Goal: Task Accomplishment & Management: Use online tool/utility

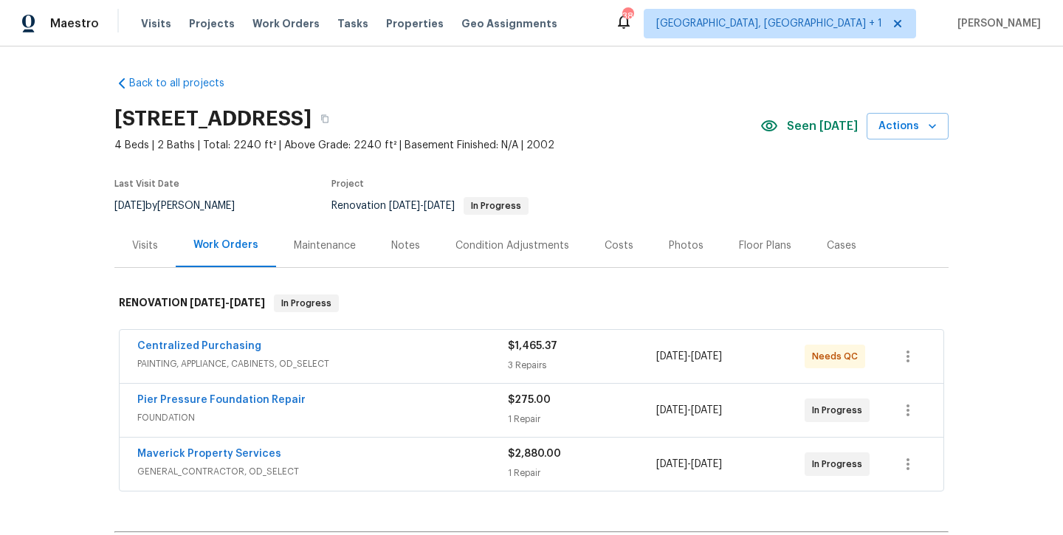
click at [378, 352] on div "Centralized Purchasing" at bounding box center [322, 348] width 370 height 18
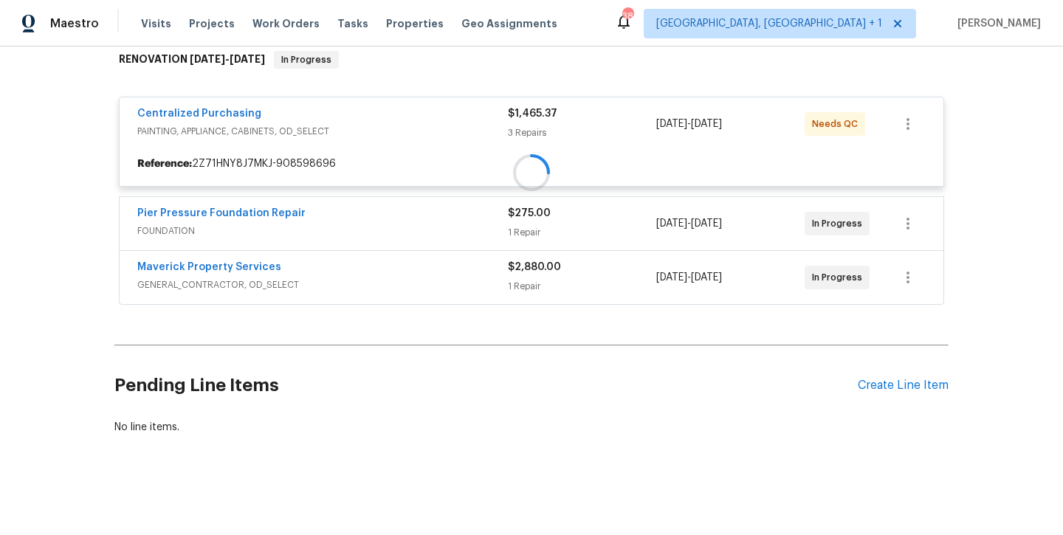
scroll to position [243, 0]
click at [886, 393] on div "Create Line Item" at bounding box center [902, 386] width 91 height 14
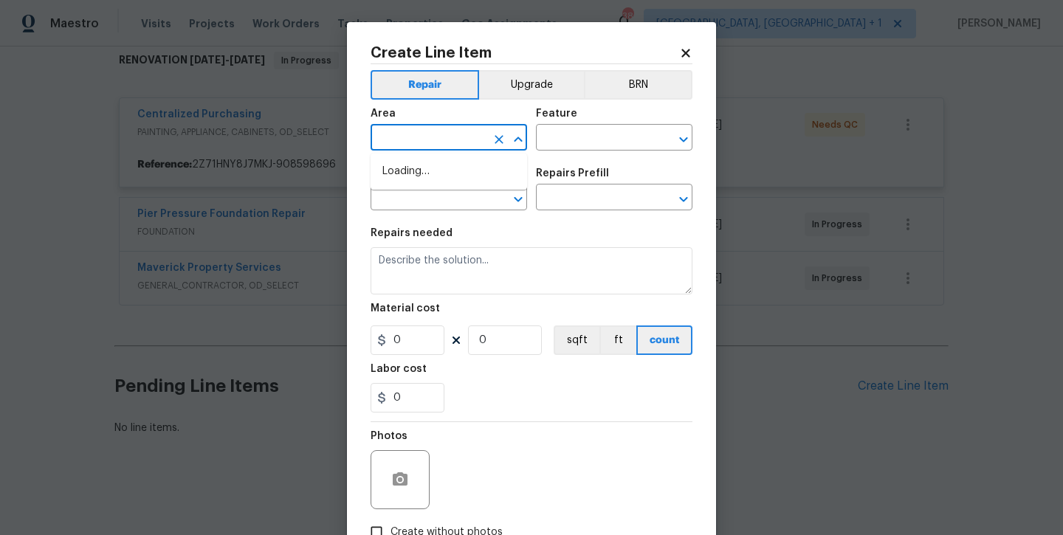
click at [427, 130] on input "text" at bounding box center [427, 139] width 115 height 23
type input "exter"
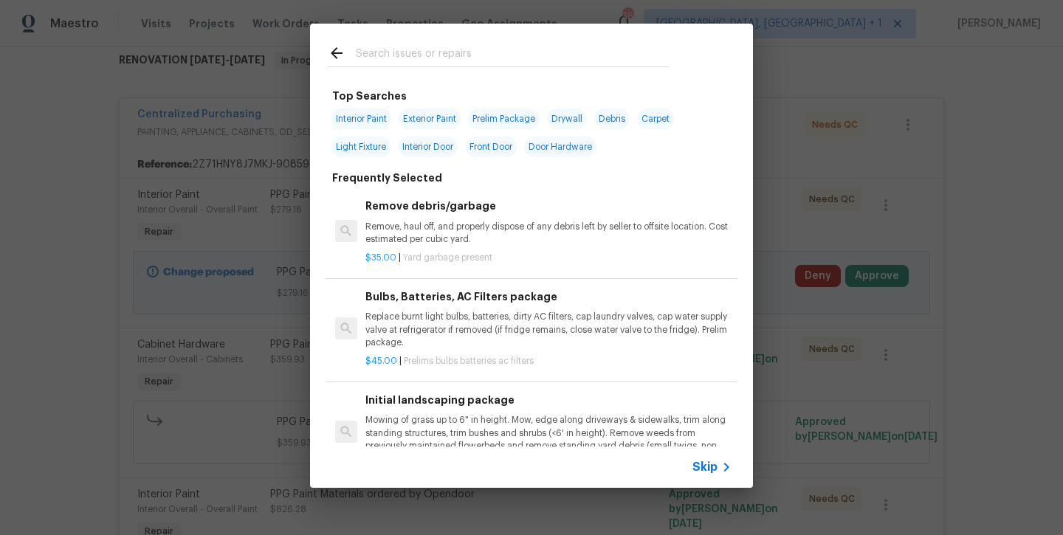
scroll to position [114, 0]
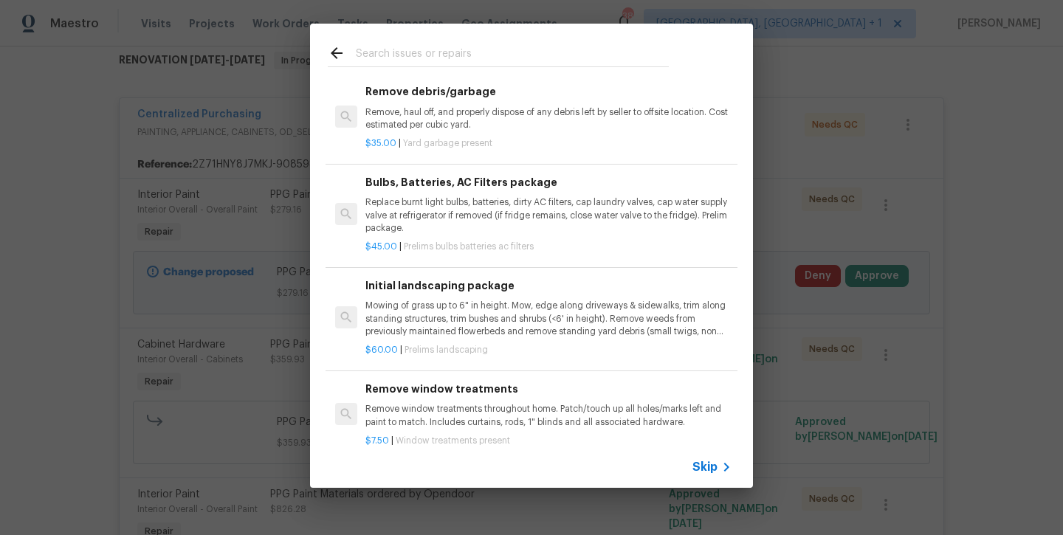
click at [450, 317] on p "Mowing of grass up to 6" in height. Mow, edge along driveways & sidewalks, trim…" at bounding box center [548, 319] width 366 height 38
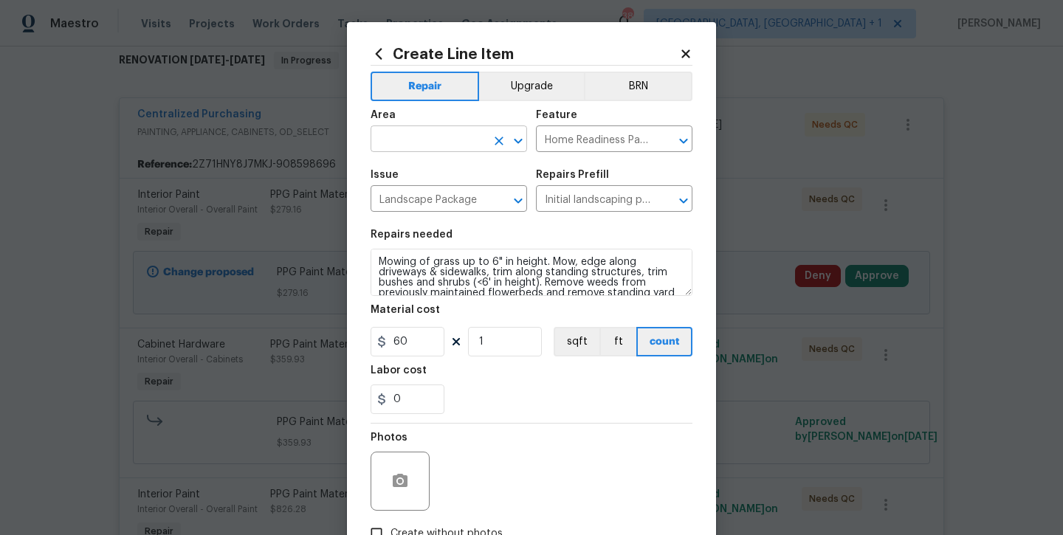
click at [428, 148] on input "text" at bounding box center [427, 140] width 115 height 23
click at [437, 203] on li "Exterior Overall" at bounding box center [448, 197] width 156 height 24
type input "Exterior Overall"
click at [424, 345] on input "60" at bounding box center [407, 342] width 74 height 30
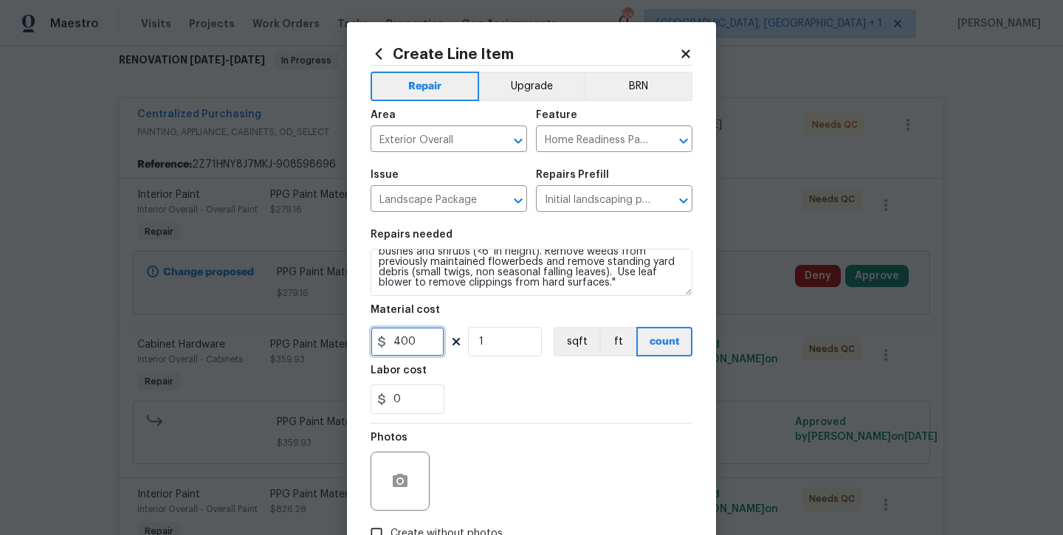
scroll to position [31, 0]
type input "400"
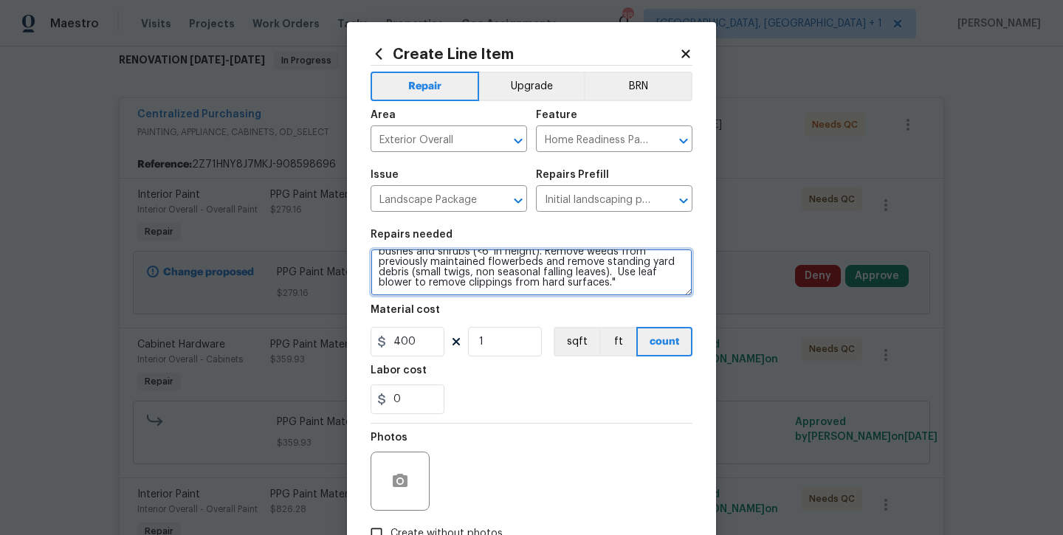
click at [541, 293] on textarea "Mowing of grass up to 6" in height. Mow, edge along driveways & sidewalks, trim…" at bounding box center [531, 272] width 322 height 47
drag, startPoint x: 508, startPoint y: 293, endPoint x: 416, endPoint y: 287, distance: 92.4
click at [416, 287] on textarea "Mowing of grass up to 6" in height. Mow, edge along driveways & sidewalks, trim…" at bounding box center [531, 272] width 322 height 47
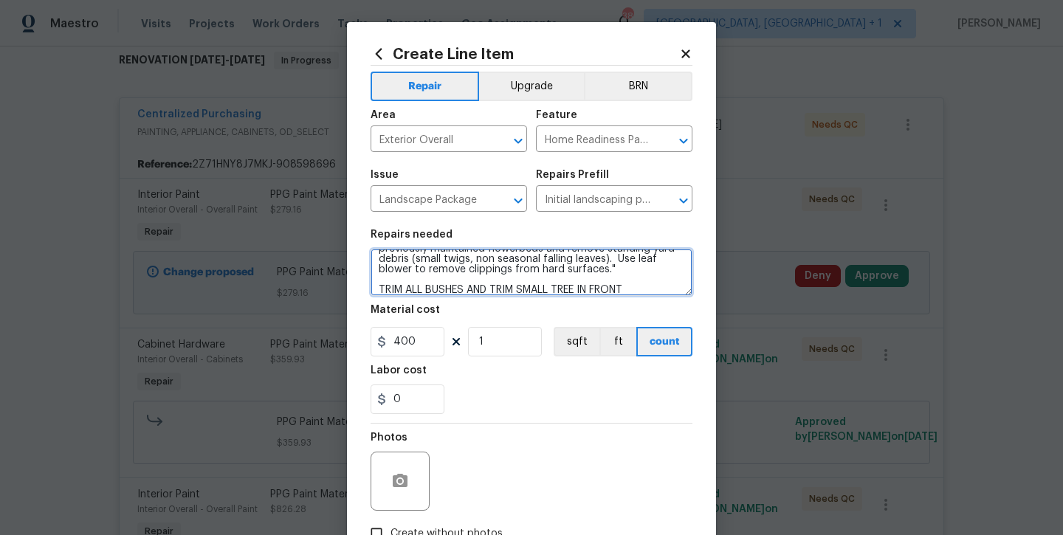
click at [642, 286] on textarea "Mowing of grass up to 6" in height. Mow, edge along driveways & sidewalks, trim…" at bounding box center [531, 272] width 322 height 47
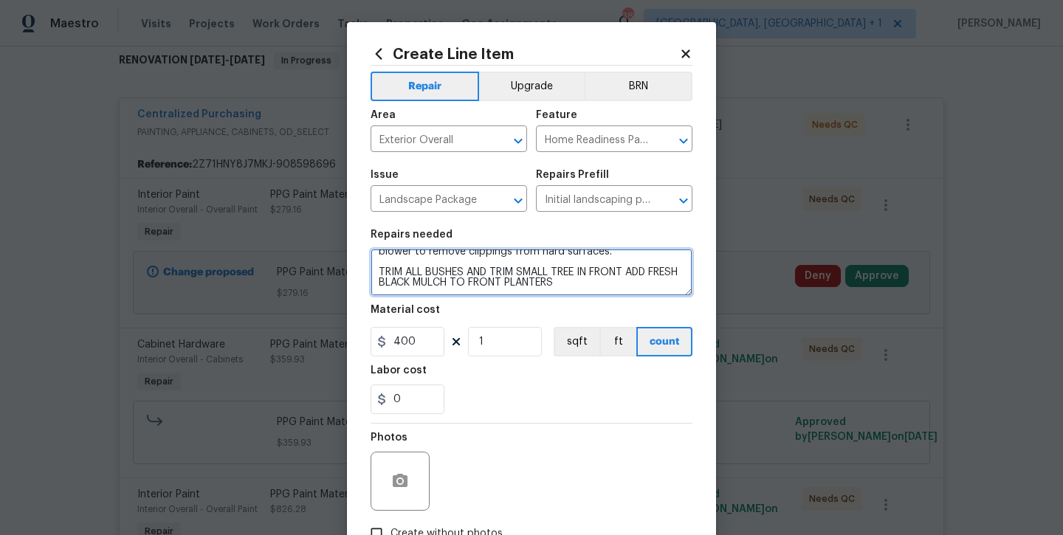
type textarea "Mowing of grass up to 6" in height. Mow, edge along driveways & sidewalks, trim…"
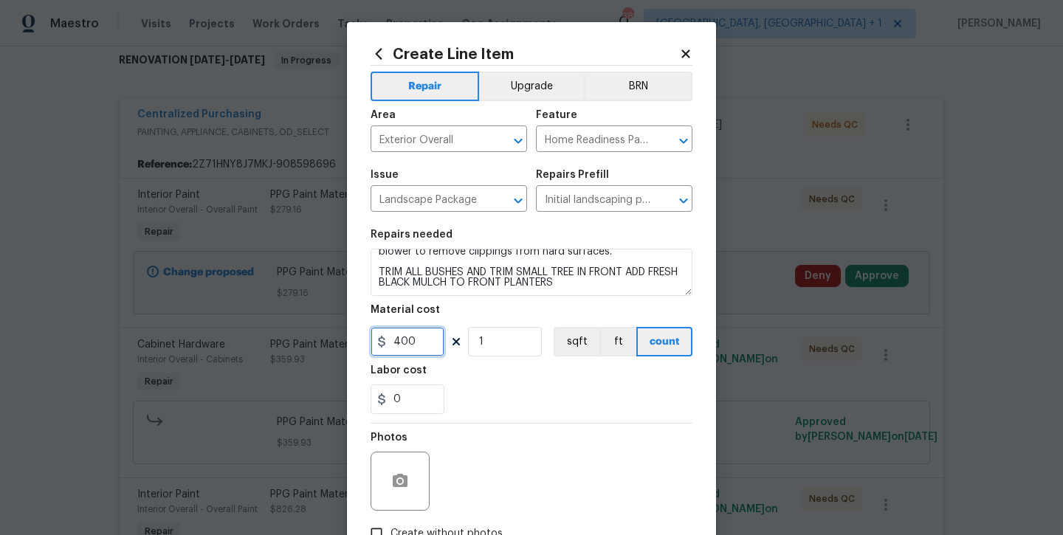
click at [421, 340] on input "400" at bounding box center [407, 342] width 74 height 30
type input "450"
click at [459, 393] on div "0" at bounding box center [531, 399] width 322 height 30
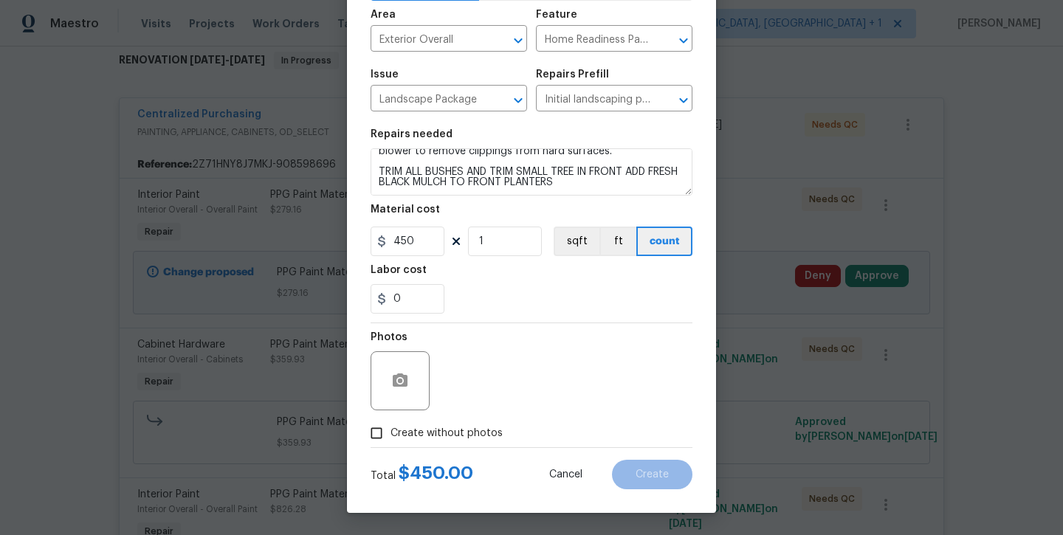
scroll to position [100, 0]
click at [443, 434] on span "Create without photos" at bounding box center [446, 433] width 112 height 15
click at [390, 434] on input "Create without photos" at bounding box center [376, 433] width 28 height 28
checkbox input "true"
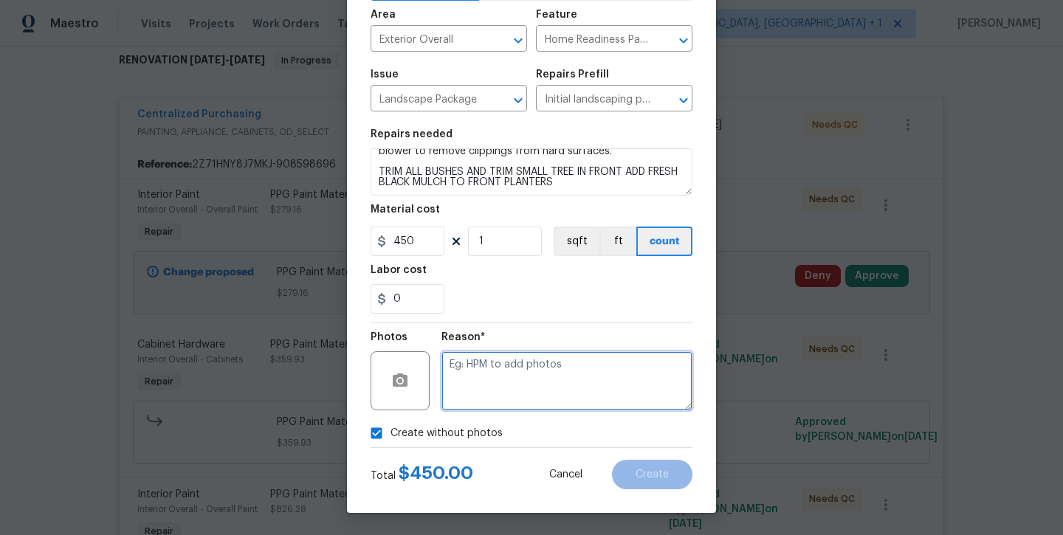
click at [483, 385] on textarea at bounding box center [566, 380] width 251 height 59
type textarea "will add later"
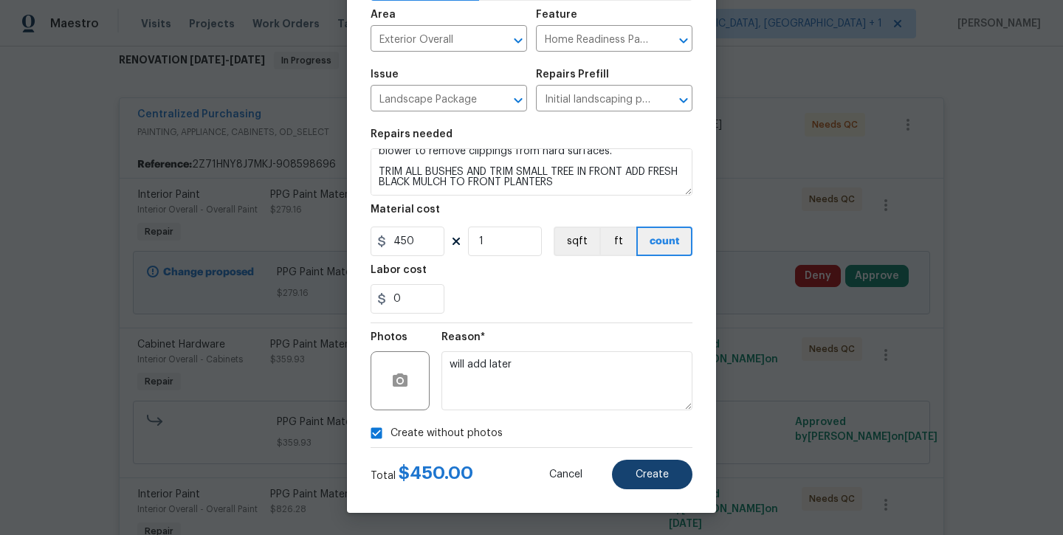
click at [641, 485] on button "Create" at bounding box center [652, 475] width 80 height 30
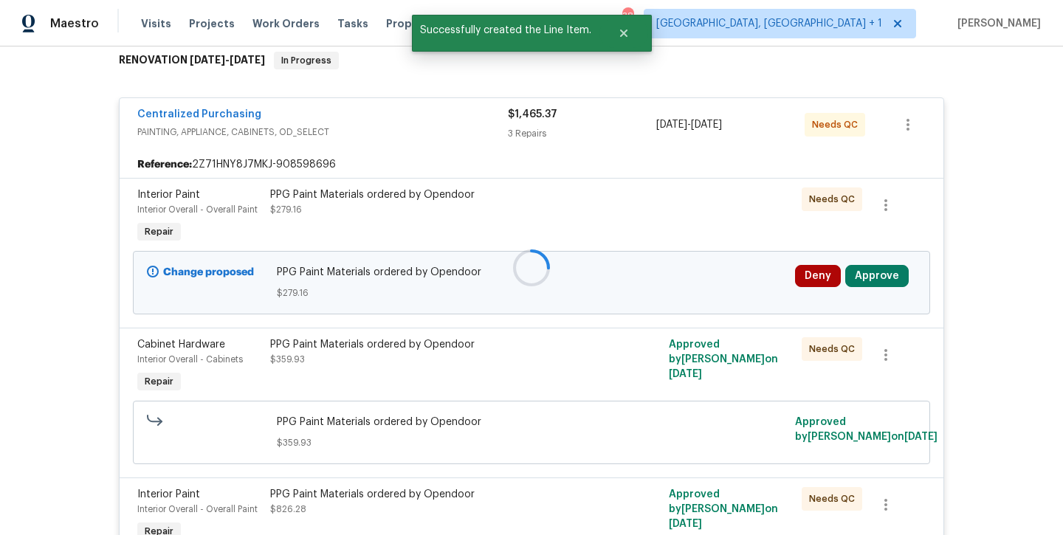
scroll to position [0, 0]
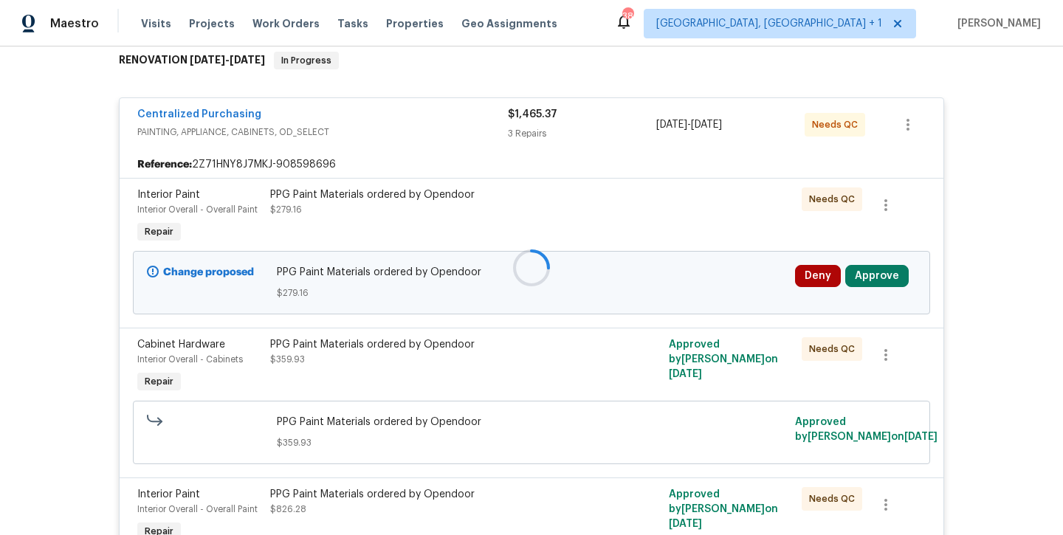
click at [1024, 241] on div at bounding box center [531, 267] width 1063 height 535
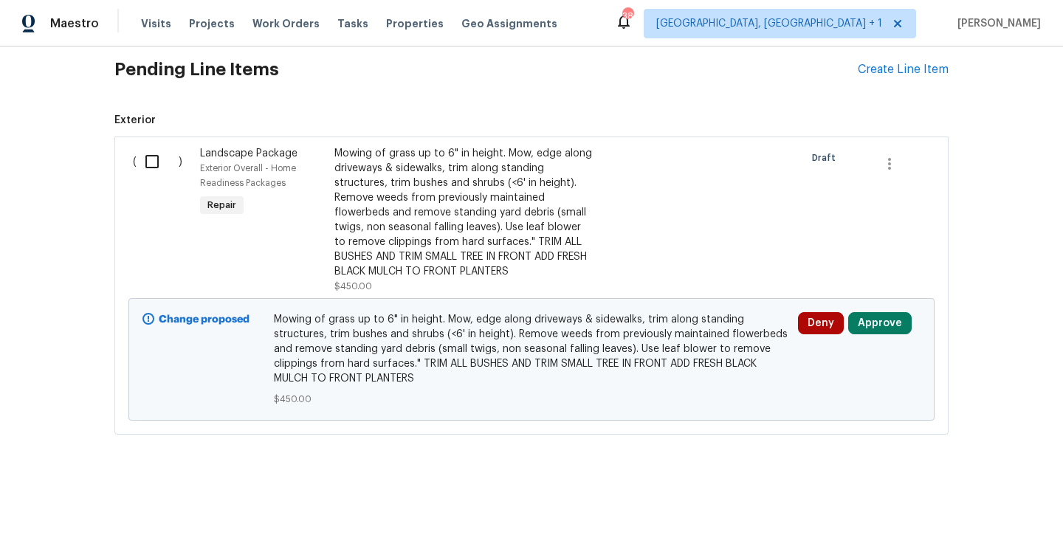
scroll to position [999, 0]
click at [156, 158] on input "checkbox" at bounding box center [158, 162] width 42 height 31
checkbox input "true"
click at [950, 493] on span "Create Work Order" at bounding box center [978, 498] width 98 height 18
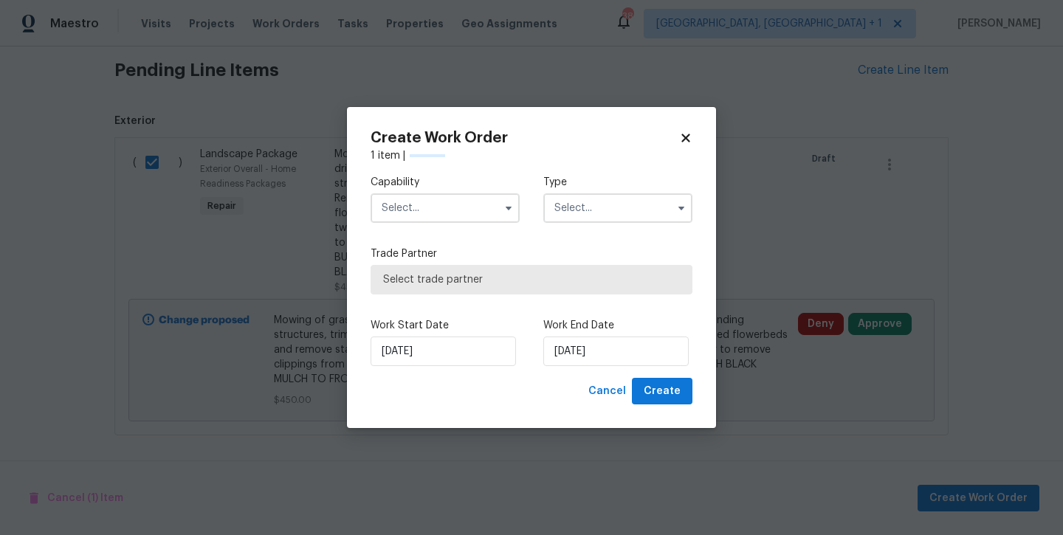
click at [421, 207] on input "text" at bounding box center [444, 208] width 149 height 30
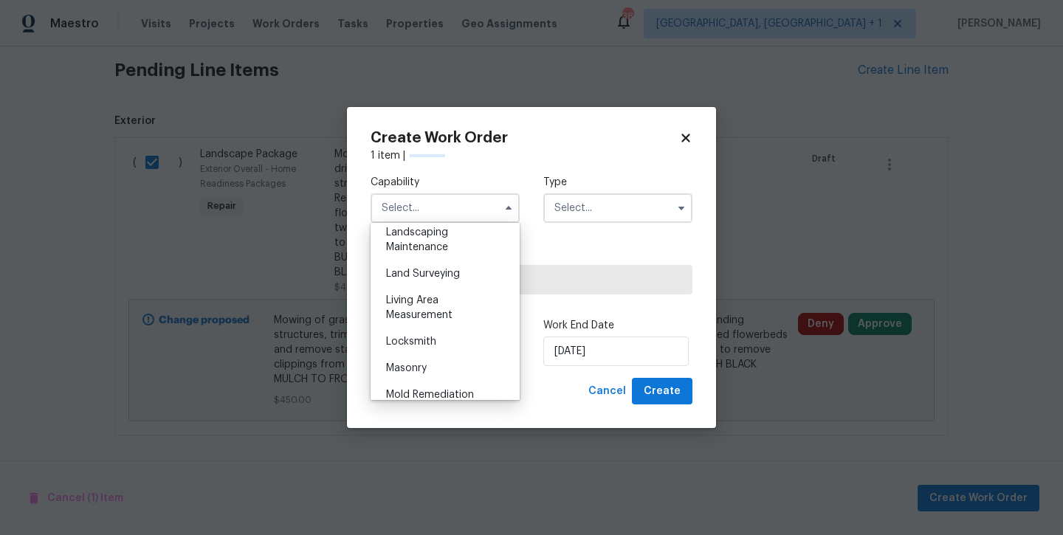
scroll to position [976, 0]
click at [418, 232] on span "Landscaping Maintenance" at bounding box center [417, 241] width 62 height 25
type input "Landscaping Maintenance"
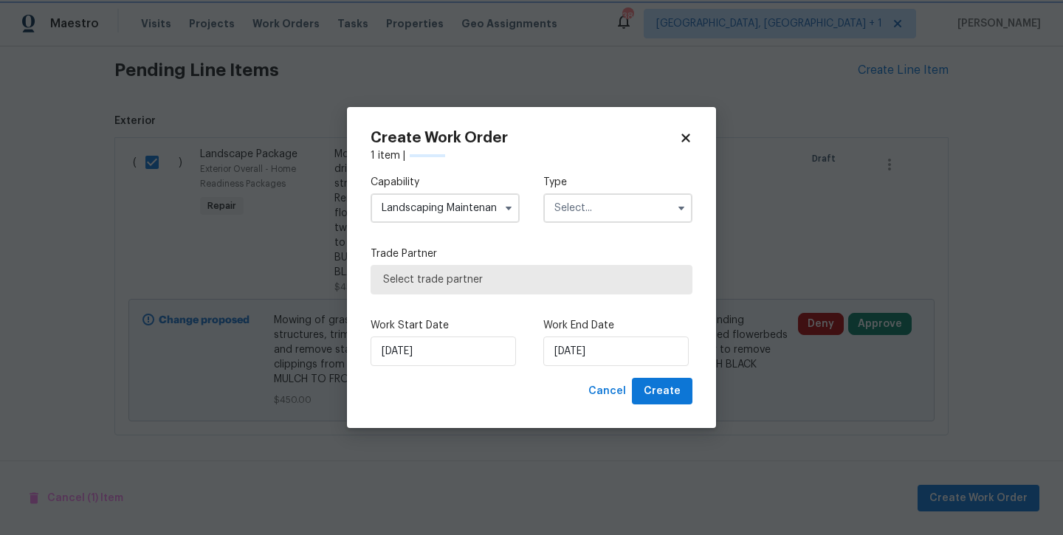
scroll to position [930, 0]
click at [610, 213] on input "text" at bounding box center [617, 208] width 149 height 30
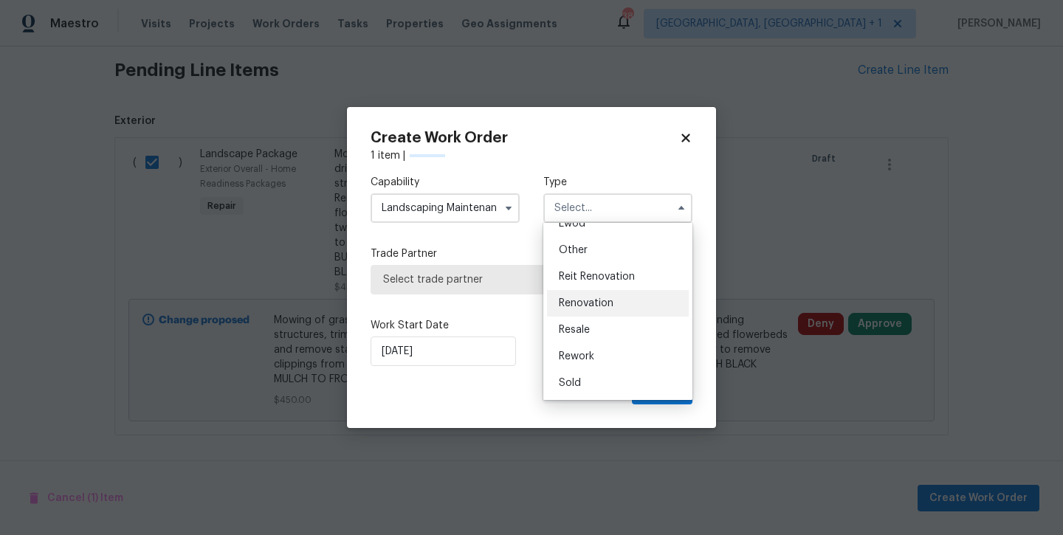
scroll to position [176, 0]
click at [595, 301] on span "Renovation" at bounding box center [586, 303] width 55 height 10
type input "Renovation"
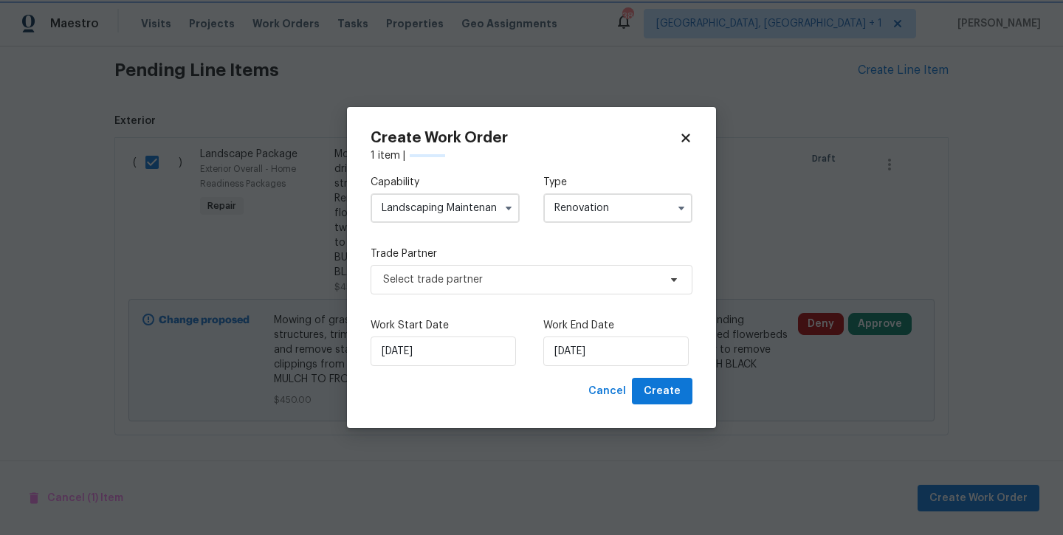
scroll to position [0, 0]
click at [594, 353] on input "[DATE]" at bounding box center [615, 351] width 145 height 30
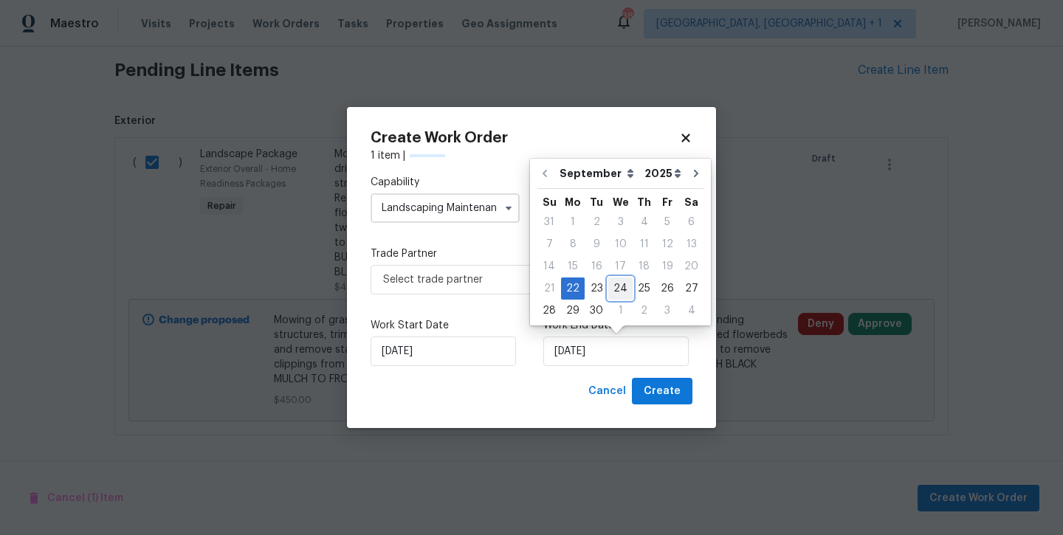
click at [614, 285] on div "24" at bounding box center [620, 288] width 24 height 21
type input "[DATE]"
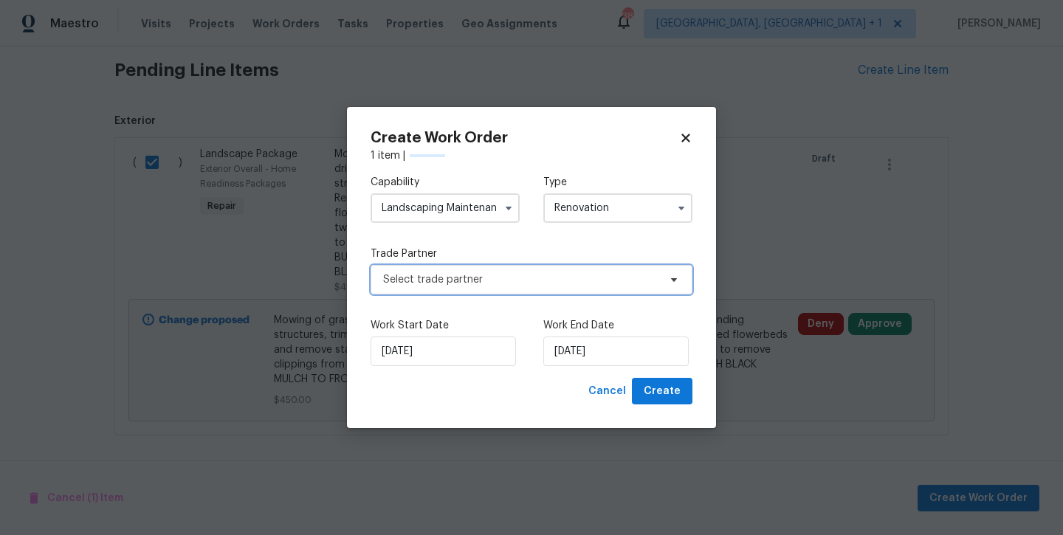
click at [505, 281] on span "Select trade partner" at bounding box center [520, 279] width 275 height 15
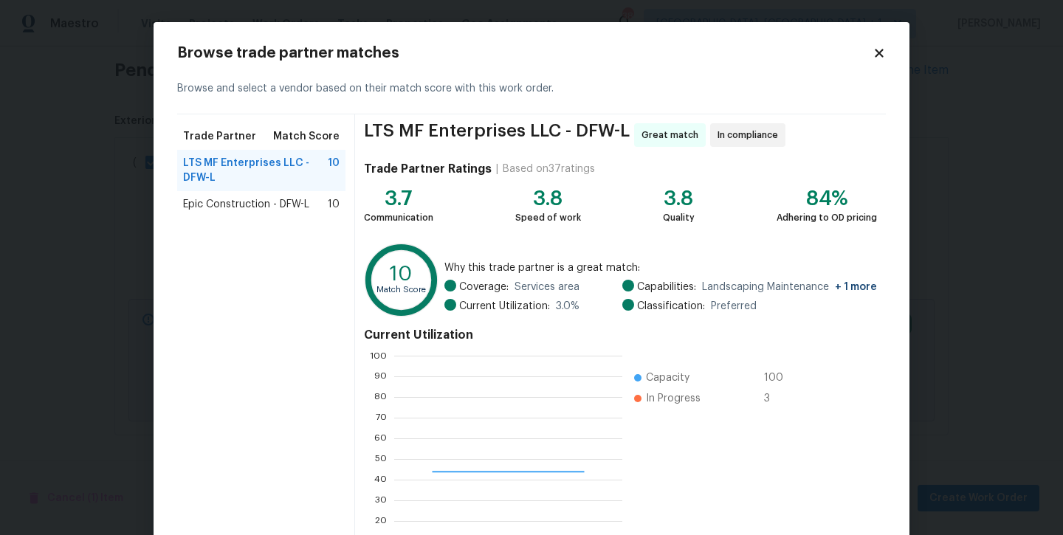
scroll to position [207, 228]
click at [233, 201] on span "Epic Construction - DFW-L" at bounding box center [246, 204] width 126 height 15
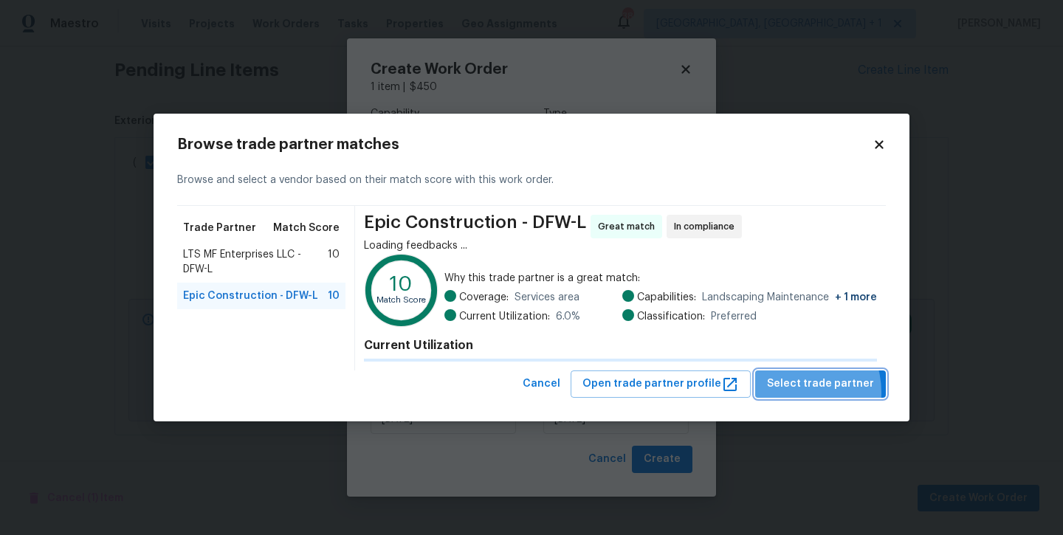
click at [796, 392] on span "Select trade partner" at bounding box center [820, 384] width 107 height 18
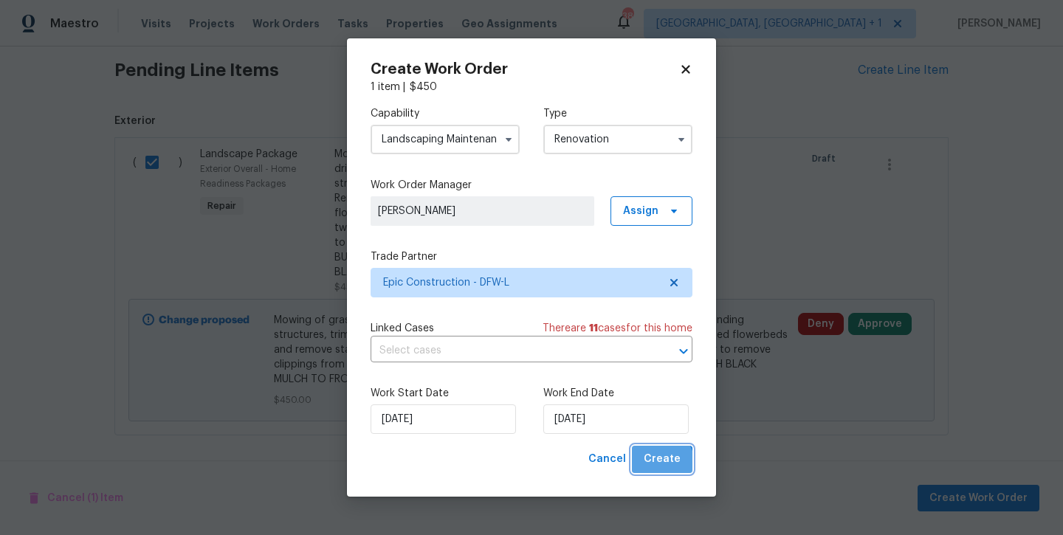
click at [653, 468] on span "Create" at bounding box center [661, 459] width 37 height 18
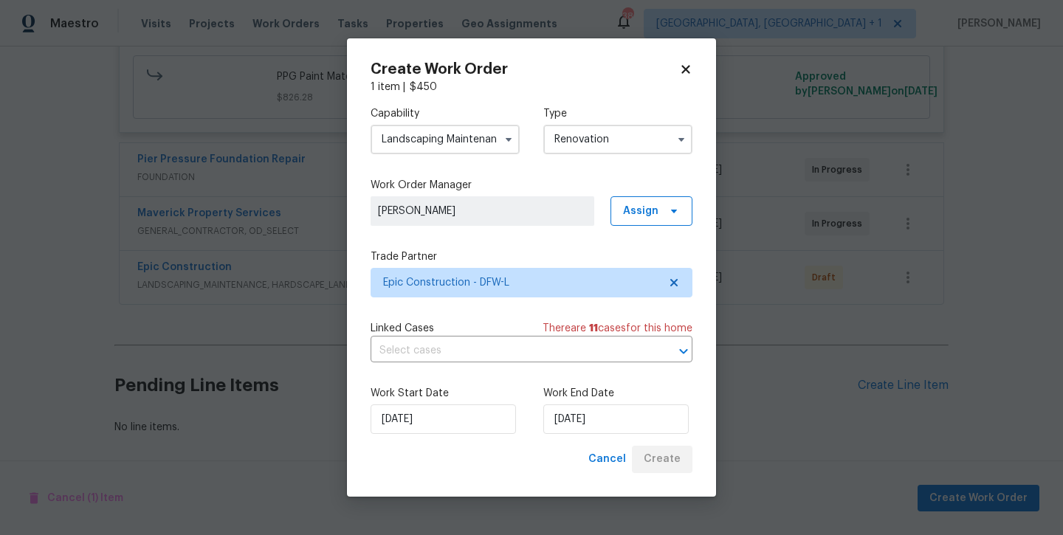
scroll to position [737, 0]
click at [686, 70] on icon at bounding box center [685, 70] width 8 height 8
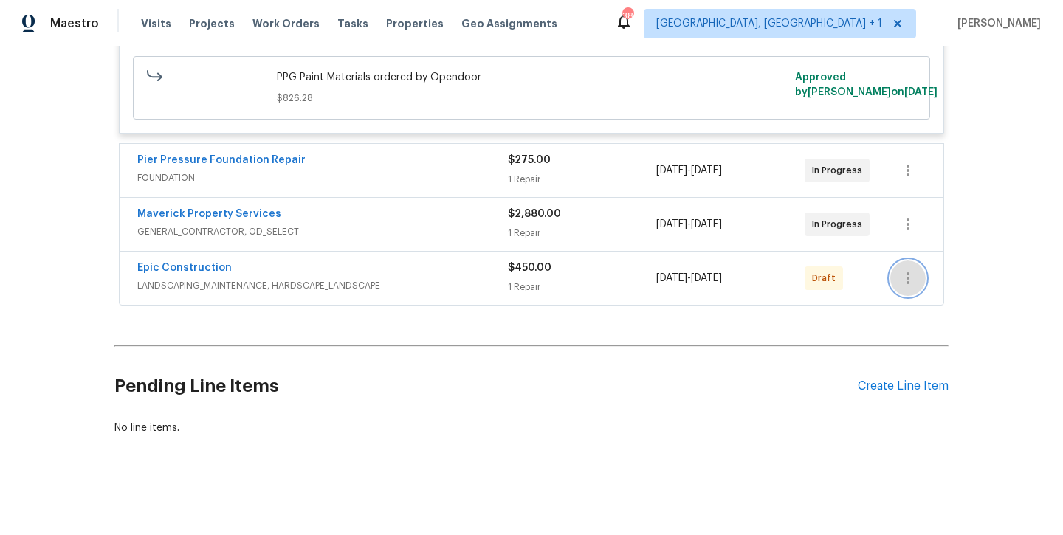
click at [919, 282] on button "button" at bounding box center [907, 277] width 35 height 35
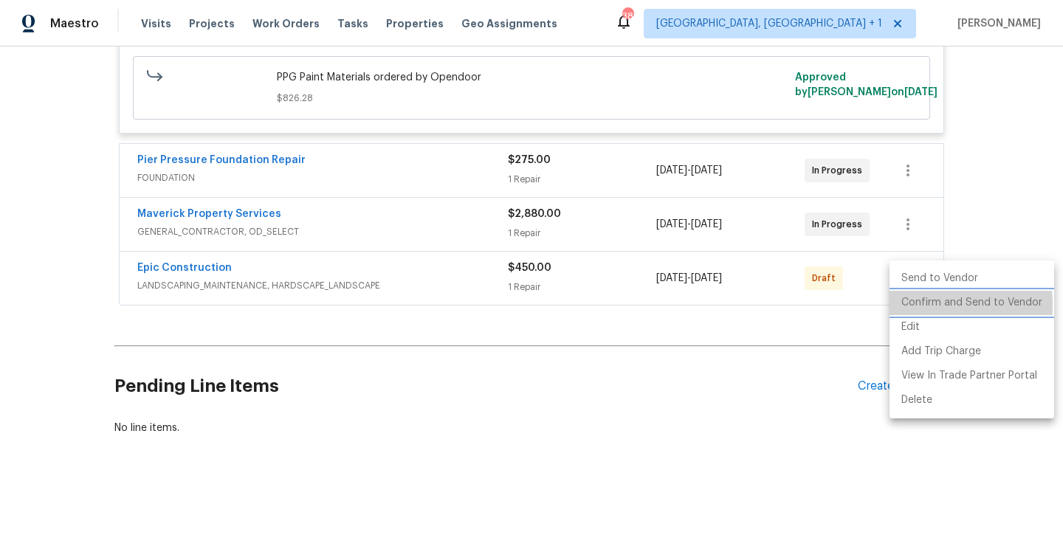
click at [916, 305] on li "Confirm and Send to Vendor" at bounding box center [971, 303] width 165 height 24
click at [991, 305] on li "Confirm and Send to Vendor" at bounding box center [971, 303] width 165 height 24
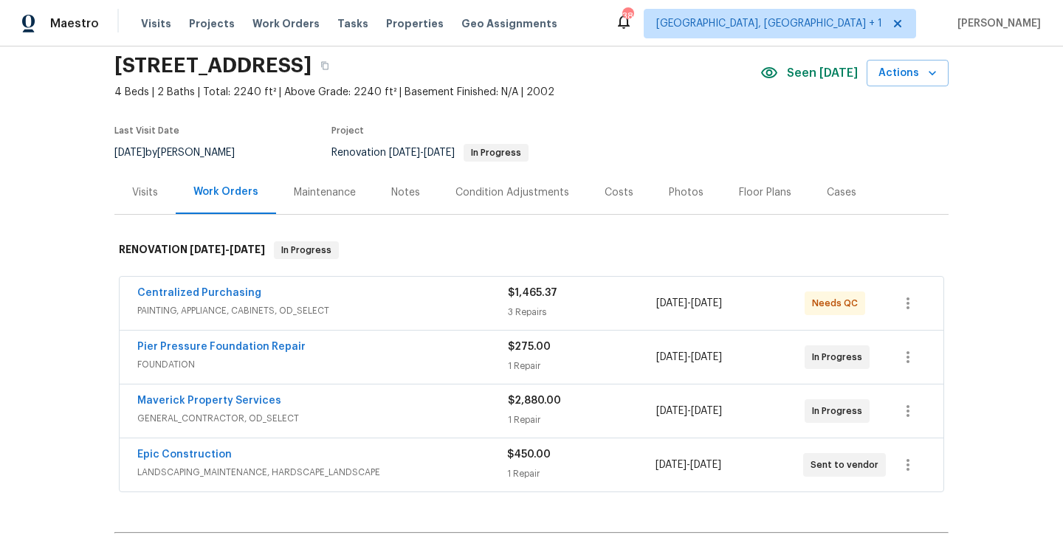
scroll to position [52, 0]
click at [201, 457] on link "Epic Construction" at bounding box center [184, 455] width 94 height 10
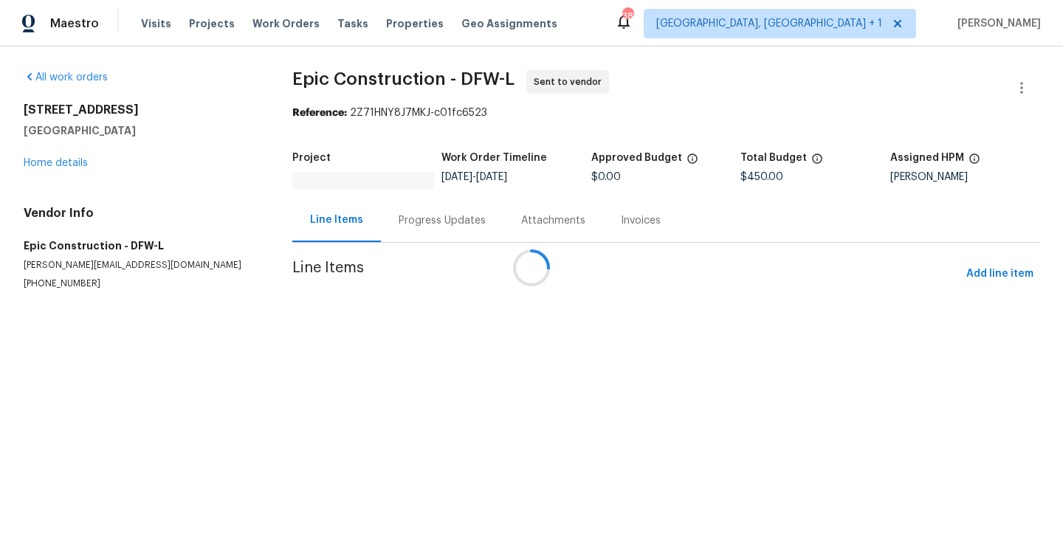
click at [456, 224] on div at bounding box center [531, 267] width 1063 height 535
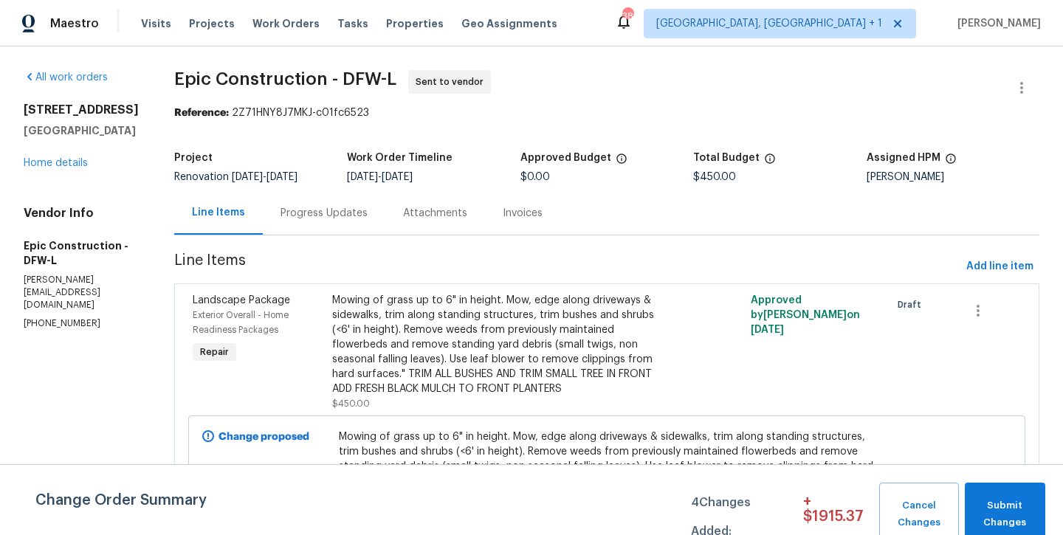
click at [291, 215] on div "Progress Updates" at bounding box center [323, 213] width 87 height 15
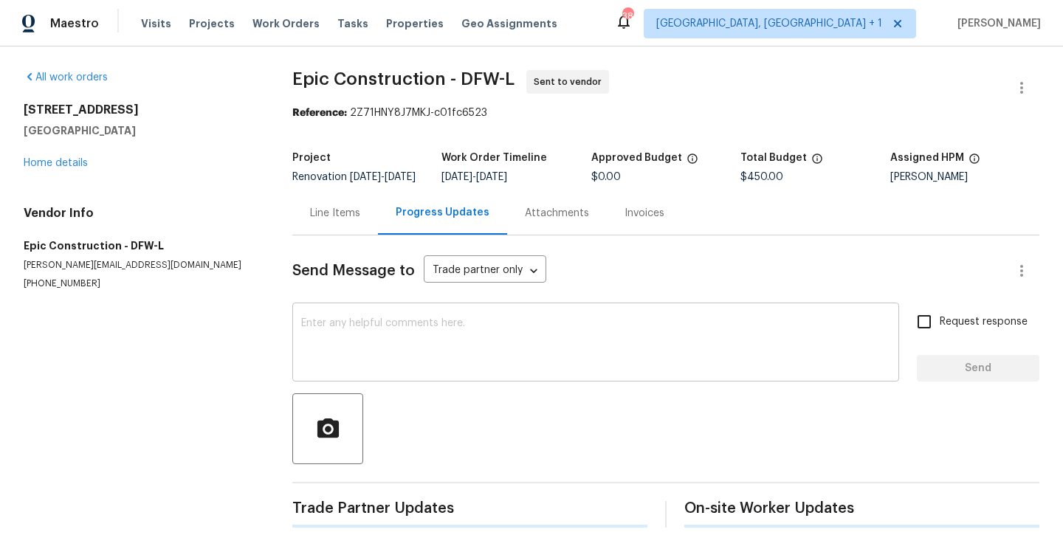
click at [321, 336] on textarea at bounding box center [595, 344] width 589 height 52
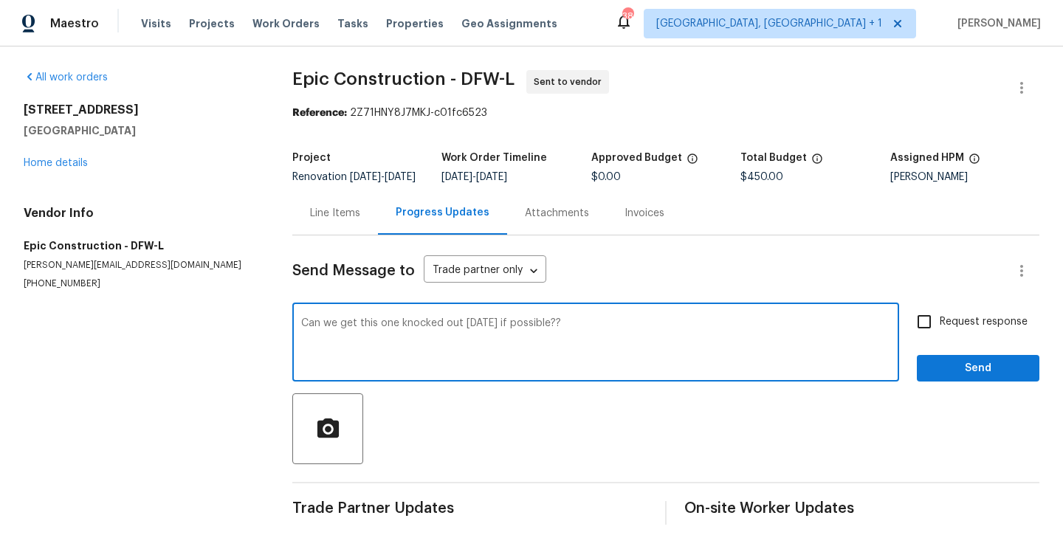
type textarea "Can we get this one knocked out [DATE] if possible??"
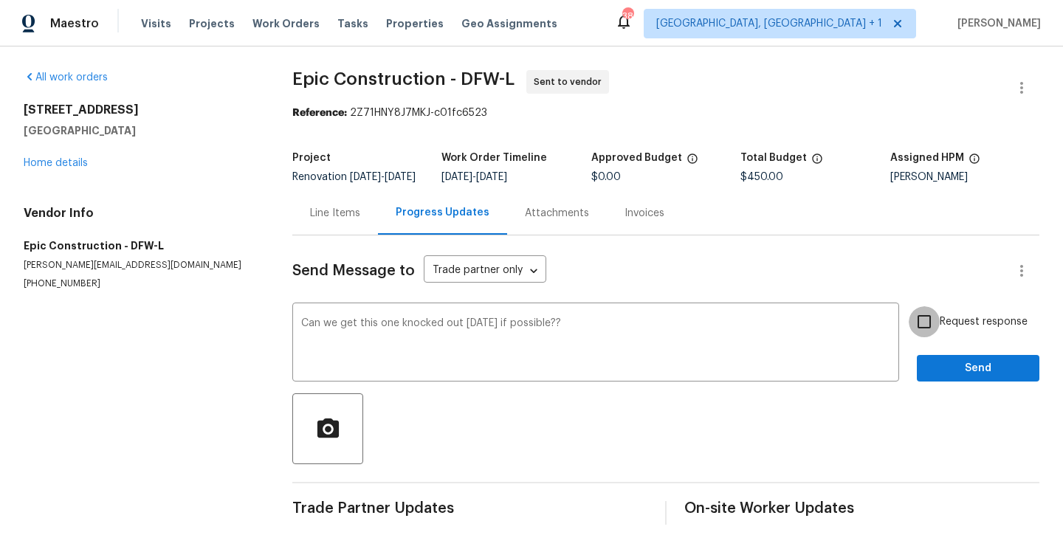
click at [933, 337] on input "Request response" at bounding box center [923, 321] width 31 height 31
checkbox input "true"
click at [950, 376] on span "Send" at bounding box center [977, 368] width 99 height 18
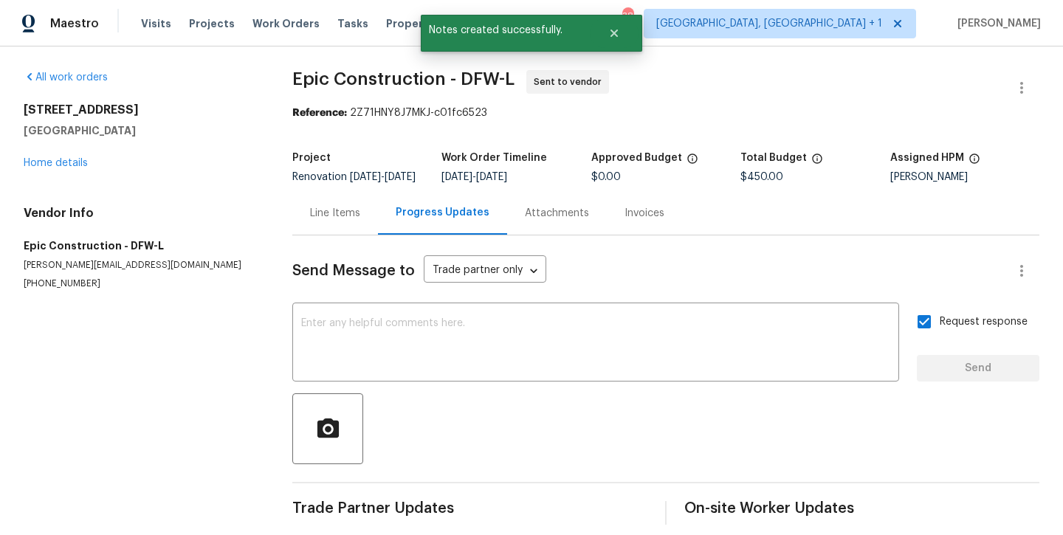
click at [61, 392] on section "All work orders [STREET_ADDRESS] Home details Vendor Info Epic Construction - D…" at bounding box center [140, 297] width 233 height 455
